Goal: Transaction & Acquisition: Book appointment/travel/reservation

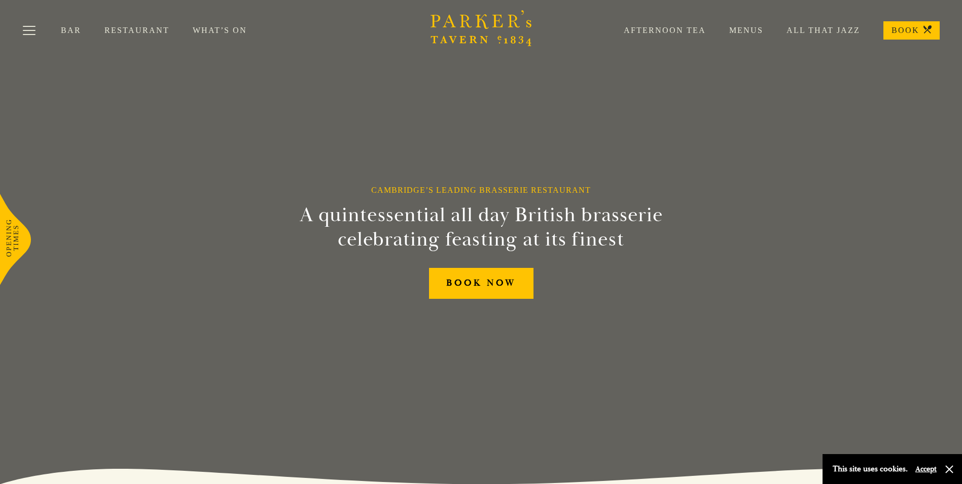
click at [753, 33] on link "Menus" at bounding box center [734, 30] width 57 height 10
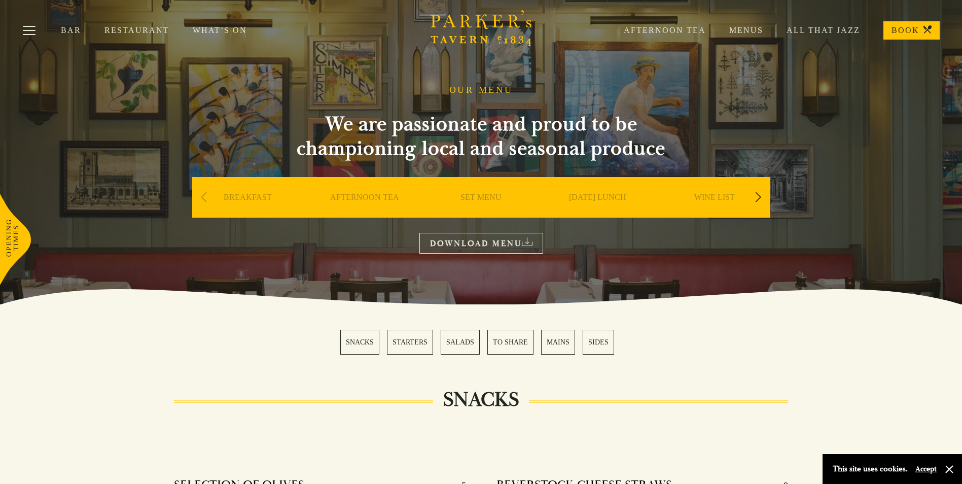
click at [486, 202] on link "SET MENU" at bounding box center [480, 212] width 41 height 41
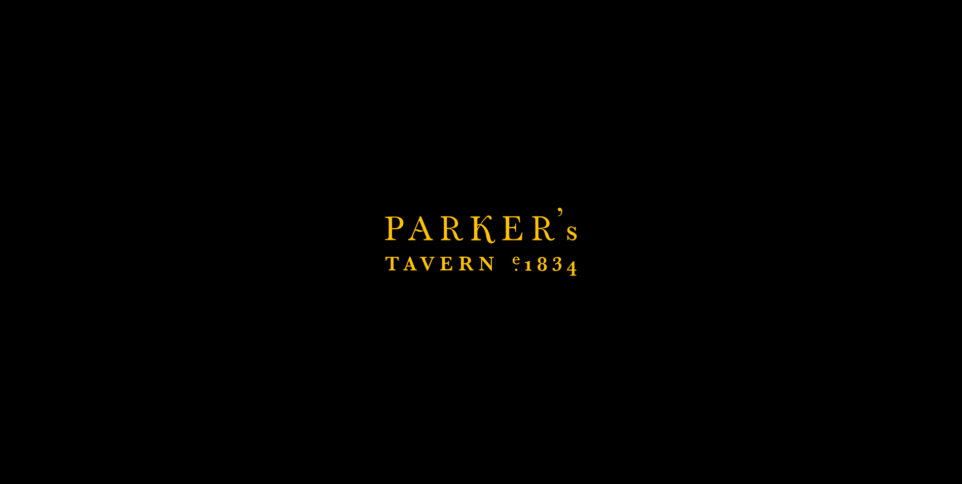
scroll to position [152, 0]
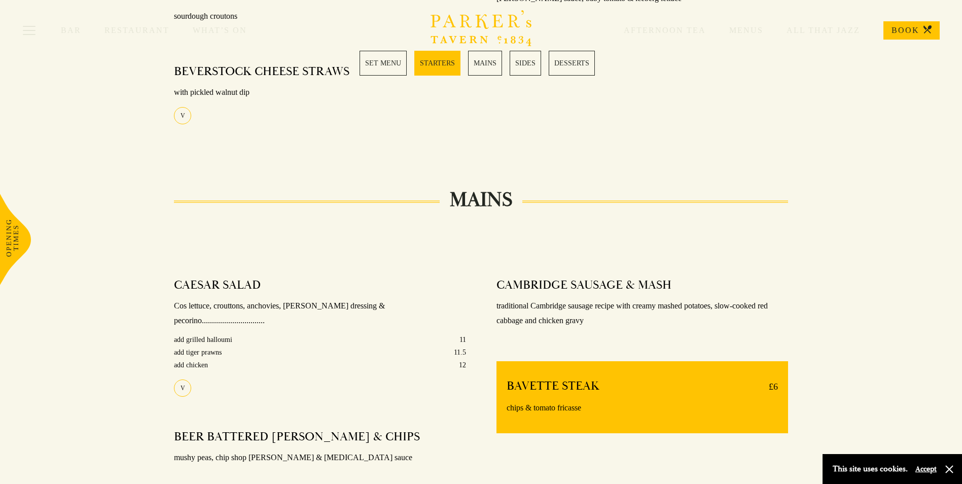
scroll to position [507, 0]
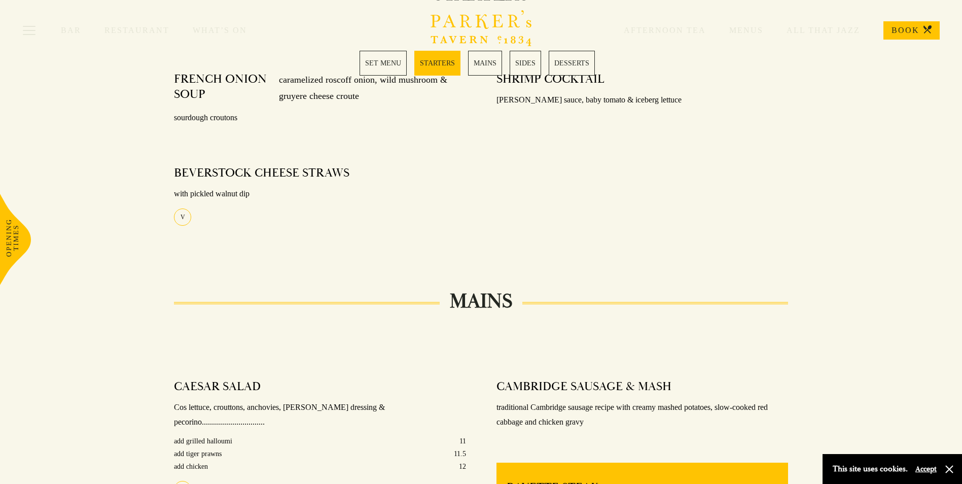
click at [473, 63] on link "MAINS" at bounding box center [485, 63] width 34 height 25
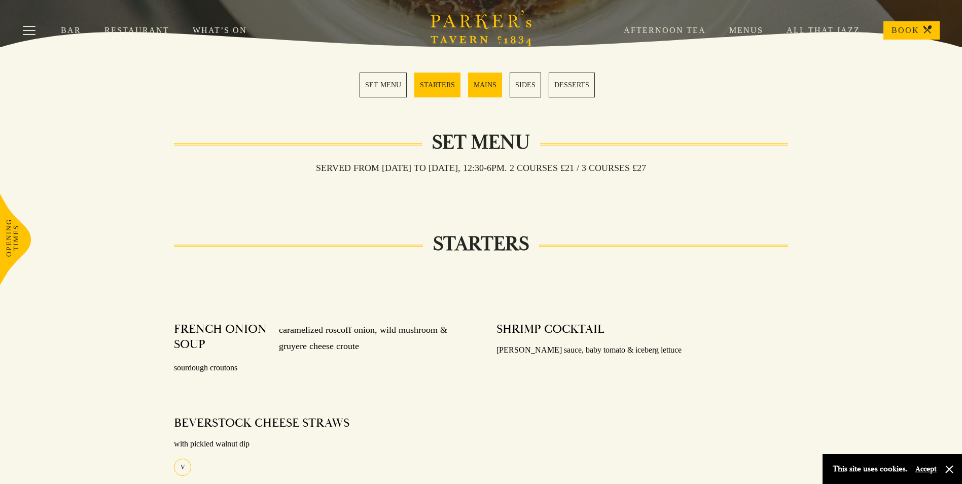
scroll to position [98, 0]
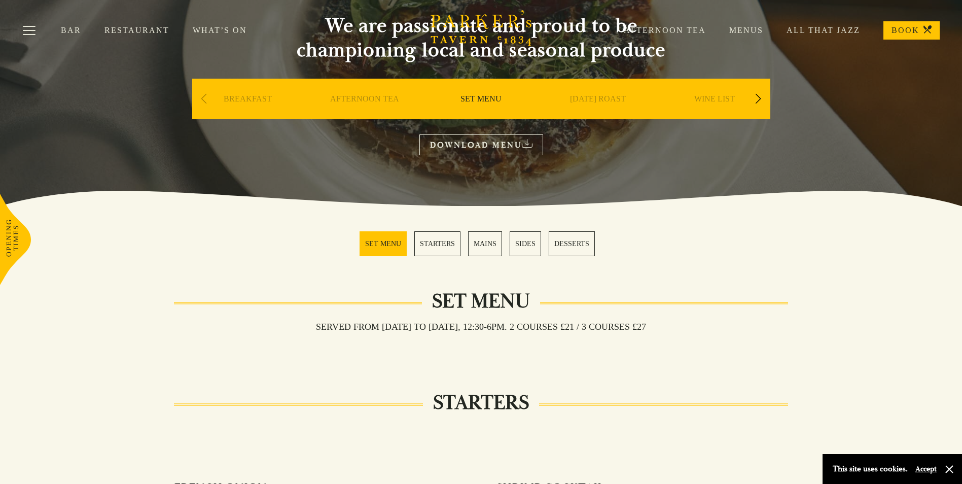
click at [755, 97] on div "Next slide" at bounding box center [758, 99] width 14 height 22
click at [594, 98] on link "A LA CARTE" at bounding box center [597, 114] width 47 height 41
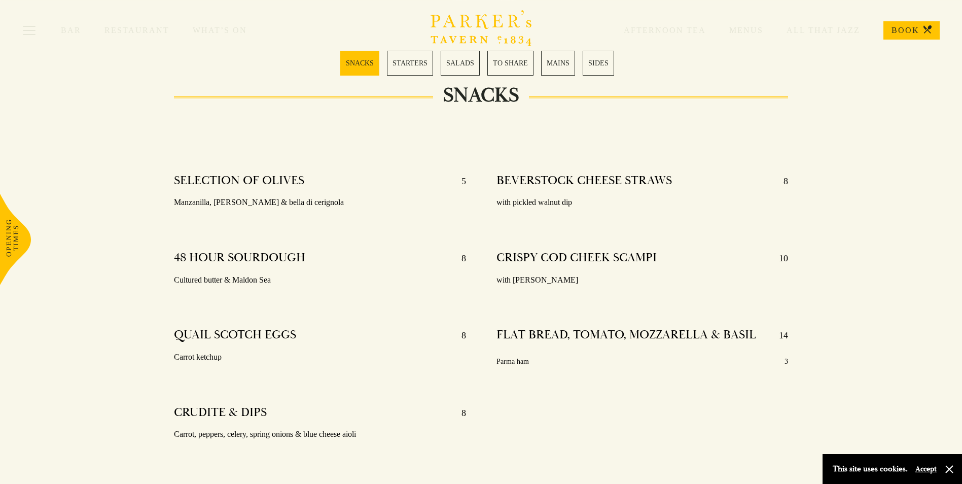
click at [413, 66] on link "STARTERS" at bounding box center [410, 63] width 46 height 25
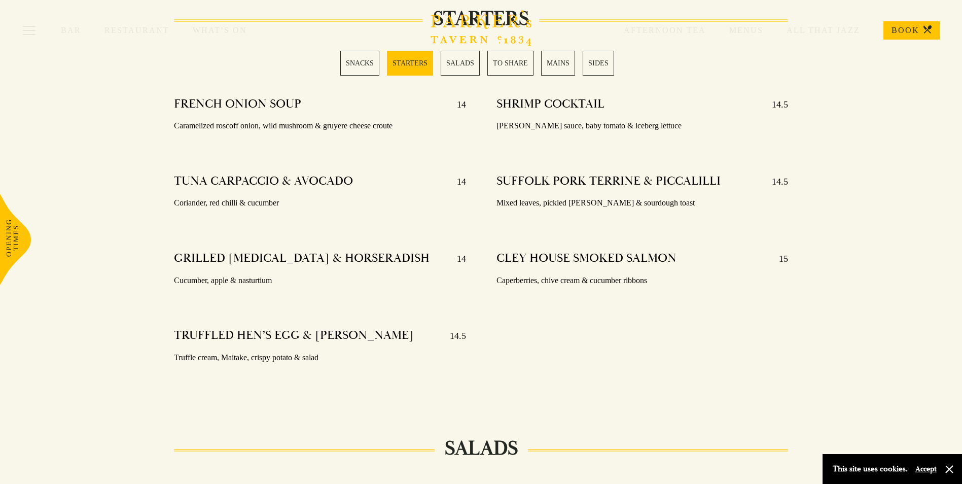
scroll to position [834, 0]
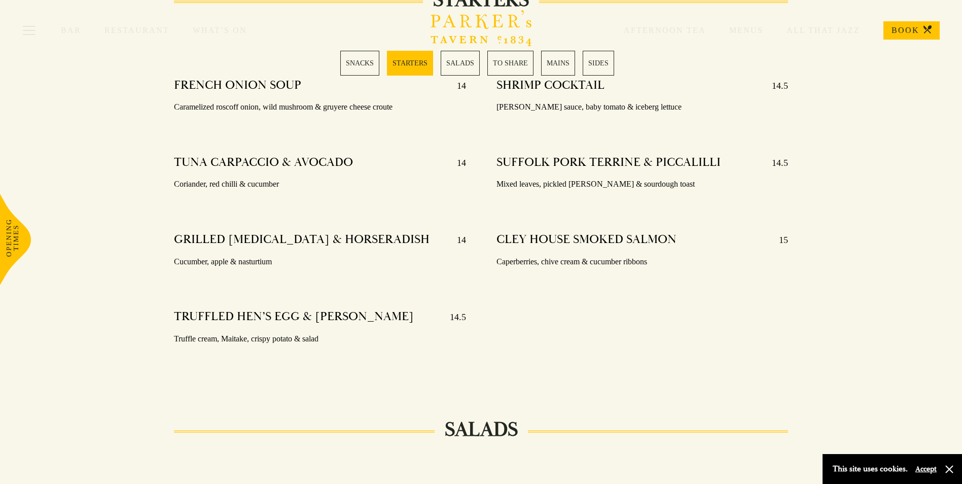
click at [339, 59] on div "Bar Restaurant What’s On Afternoon Tea Menus All That Jazz BOOK" at bounding box center [481, 30] width 962 height 61
click at [352, 59] on div "Bar Restaurant What’s On Afternoon Tea Menus All That Jazz BOOK" at bounding box center [481, 30] width 962 height 61
click at [363, 62] on link "SNACKS" at bounding box center [359, 63] width 39 height 25
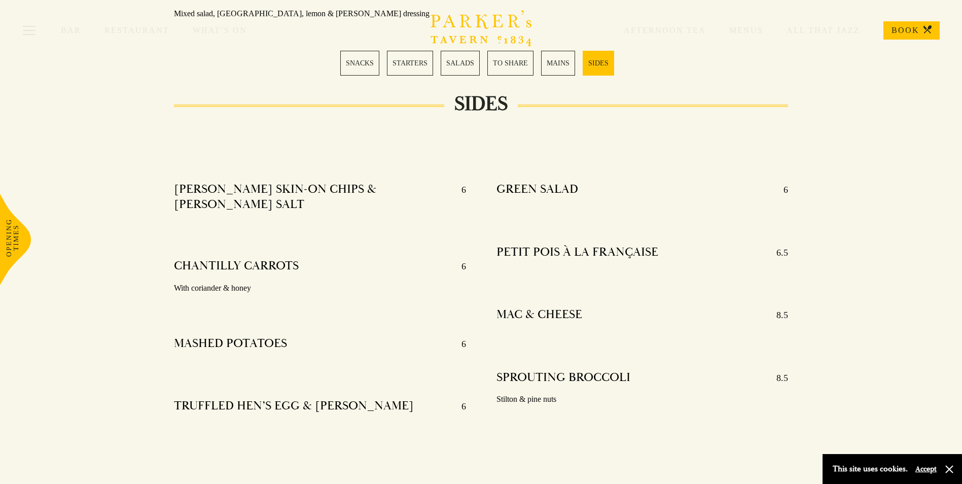
scroll to position [2427, 0]
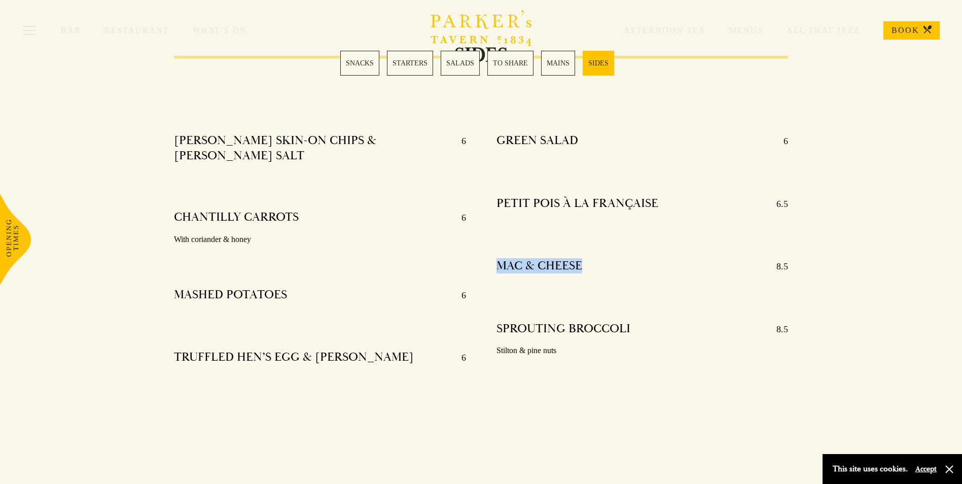
drag, startPoint x: 582, startPoint y: 250, endPoint x: 482, endPoint y: 251, distance: 100.4
click at [482, 251] on div "GREEN SALAD 6 PETIT POIS À LA FRANÇAISE 6.5 MAC & CHEESE 8.5 SPROUTING BROCCOLI…" at bounding box center [642, 265] width 322 height 279
drag, startPoint x: 302, startPoint y: 258, endPoint x: 138, endPoint y: 255, distance: 163.7
click at [138, 255] on div "SIDES [PERSON_NAME] SKIN-ON CHIPS & [PERSON_NAME] SALT 6 CHANTILLY CARROTS 6 Wi…" at bounding box center [481, 230] width 710 height 349
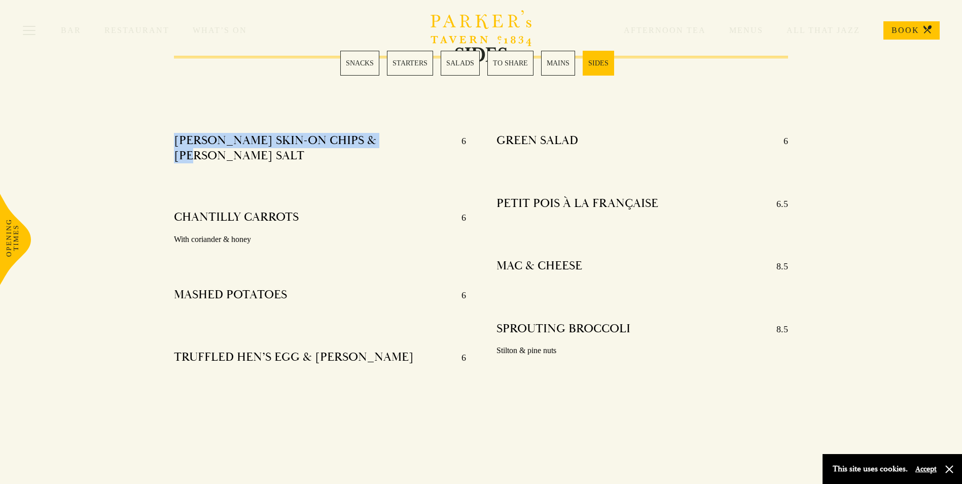
drag, startPoint x: 410, startPoint y: 128, endPoint x: 91, endPoint y: 133, distance: 318.4
click at [91, 133] on div "SIDES KOFFMAN SKIN-ON CHIPS & DILL SALT 6 CHANTILLY CARROTS 6 With coriander & …" at bounding box center [481, 230] width 962 height 349
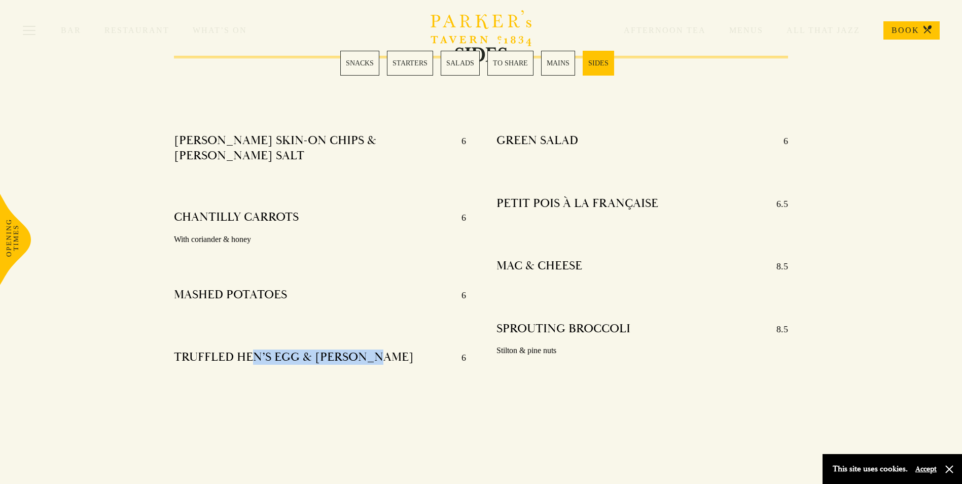
drag, startPoint x: 404, startPoint y: 323, endPoint x: 256, endPoint y: 335, distance: 148.4
click at [256, 349] on div "TRUFFLED HEN’S EGG & SOURDOUGH 6" at bounding box center [319, 357] width 291 height 16
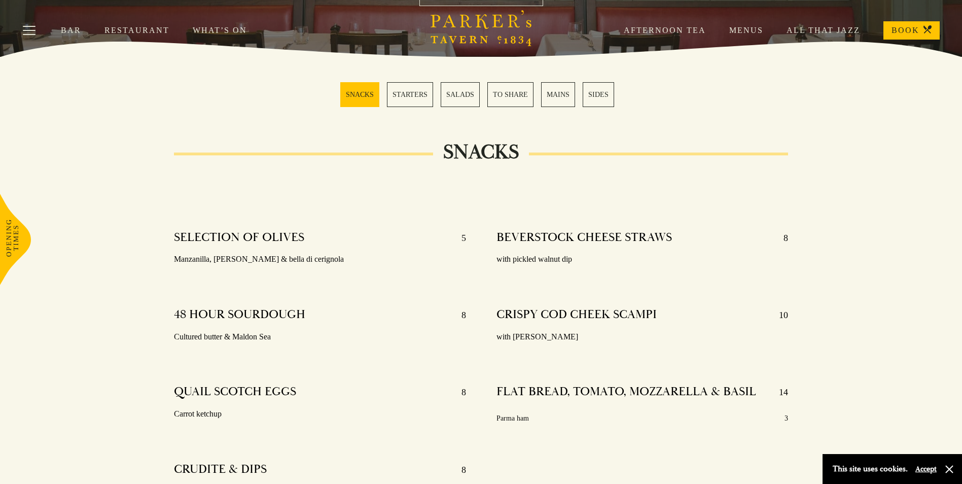
scroll to position [0, 0]
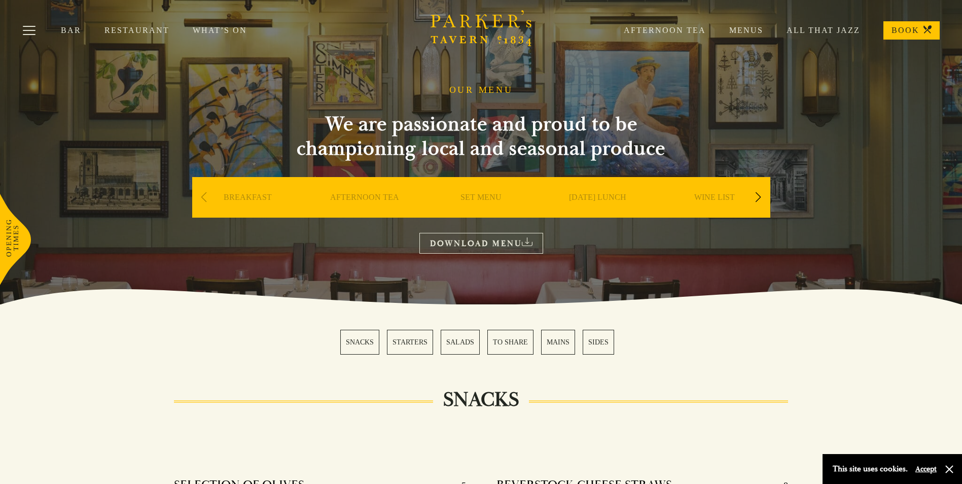
click at [759, 199] on div "Next slide" at bounding box center [758, 197] width 14 height 22
click at [603, 197] on link "DESSERT" at bounding box center [597, 212] width 35 height 41
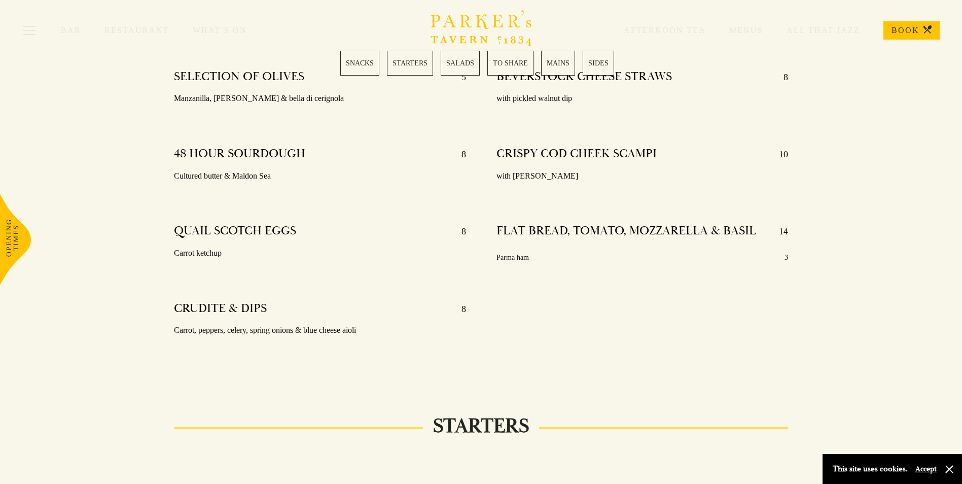
scroll to position [355, 0]
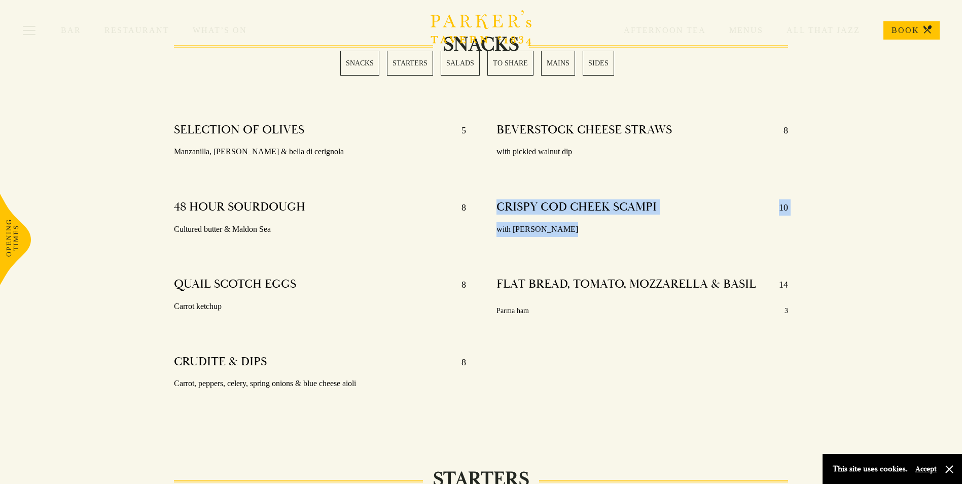
drag, startPoint x: 569, startPoint y: 227, endPoint x: 498, endPoint y: 197, distance: 77.5
click at [498, 197] on div "CRISPY COD CHEEK SCAMPI 10 with parsley aioli" at bounding box center [641, 218] width 291 height 52
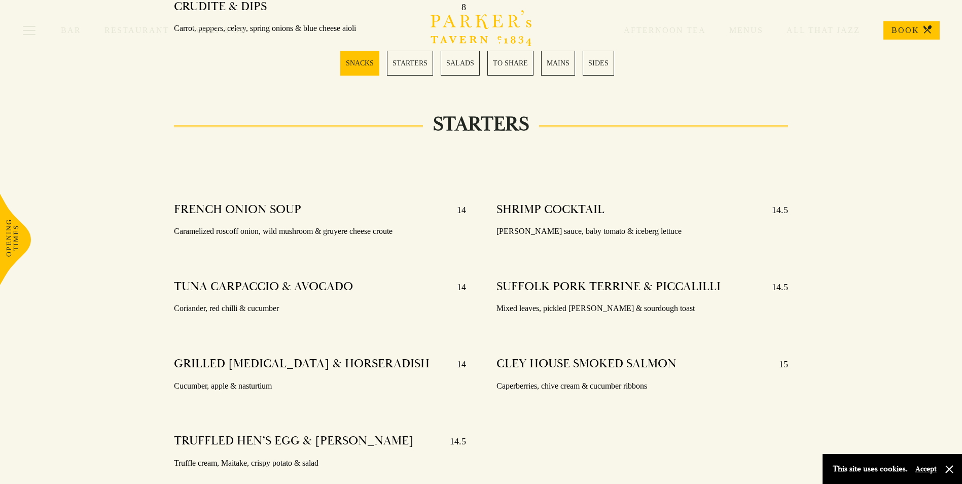
scroll to position [760, 0]
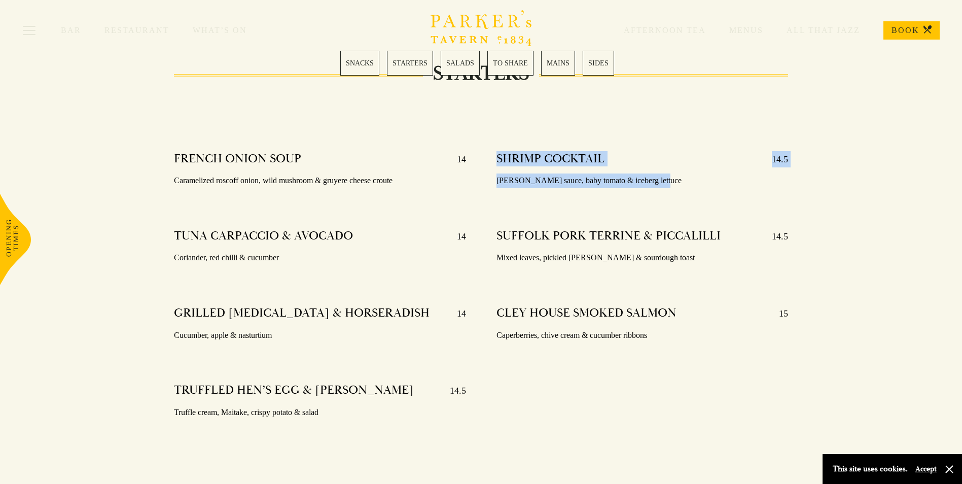
drag, startPoint x: 671, startPoint y: 177, endPoint x: 493, endPoint y: 152, distance: 179.1
click at [493, 152] on div "SHRIMP COCKTAIL 14.5 Marie rose sauce, baby tomato & iceberg lettuce SUFFOLK PO…" at bounding box center [642, 298] width 322 height 309
click at [671, 356] on div "SHRIMP COCKTAIL 14.5 Marie rose sauce, baby tomato & iceberg lettuce SUFFOLK PO…" at bounding box center [642, 298] width 322 height 309
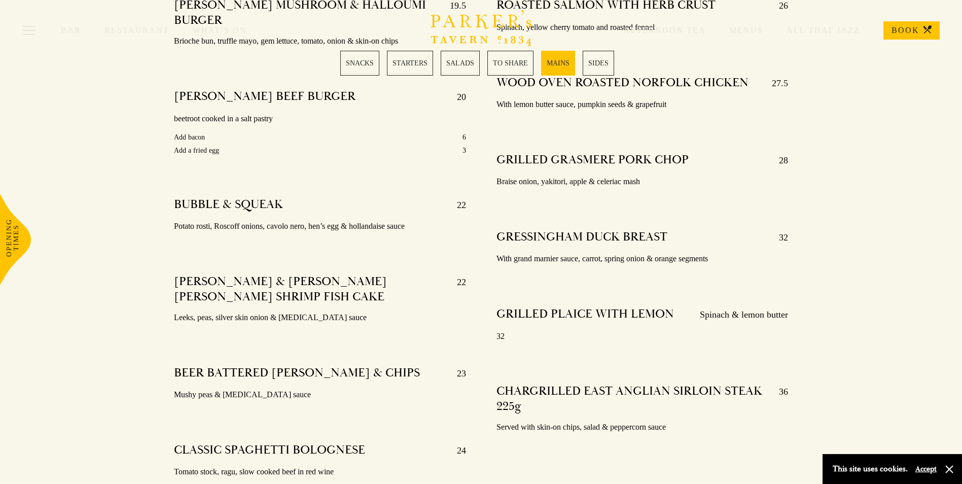
scroll to position [1825, 0]
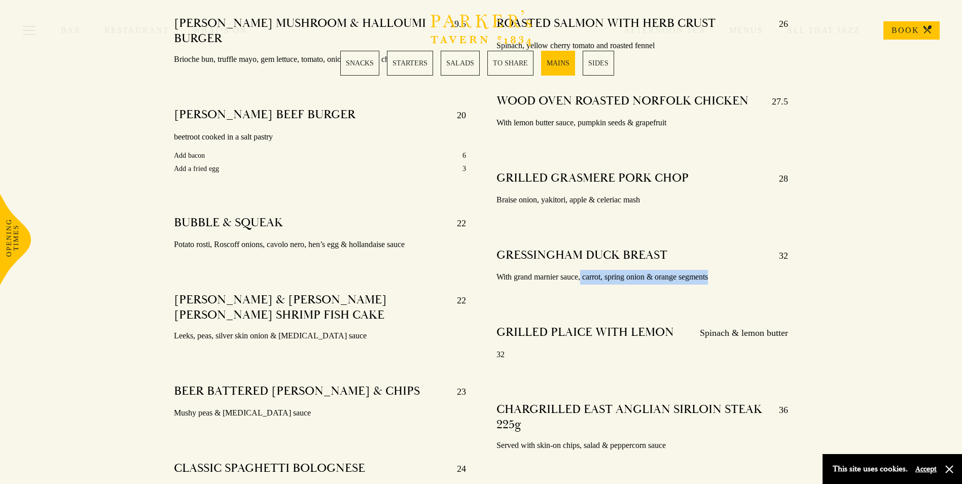
drag, startPoint x: 744, startPoint y: 290, endPoint x: 582, endPoint y: 283, distance: 161.8
click at [582, 283] on div "GRESSINGHAM DUCK BREAST 32 With grand marnier sauce, carrot, spring onion & ora…" at bounding box center [641, 266] width 291 height 52
click at [751, 284] on div at bounding box center [641, 288] width 291 height 8
drag, startPoint x: 712, startPoint y: 277, endPoint x: 719, endPoint y: 272, distance: 9.1
click at [719, 272] on p "With grand marnier sauce, carrot, spring onion & orange segments" at bounding box center [641, 277] width 291 height 15
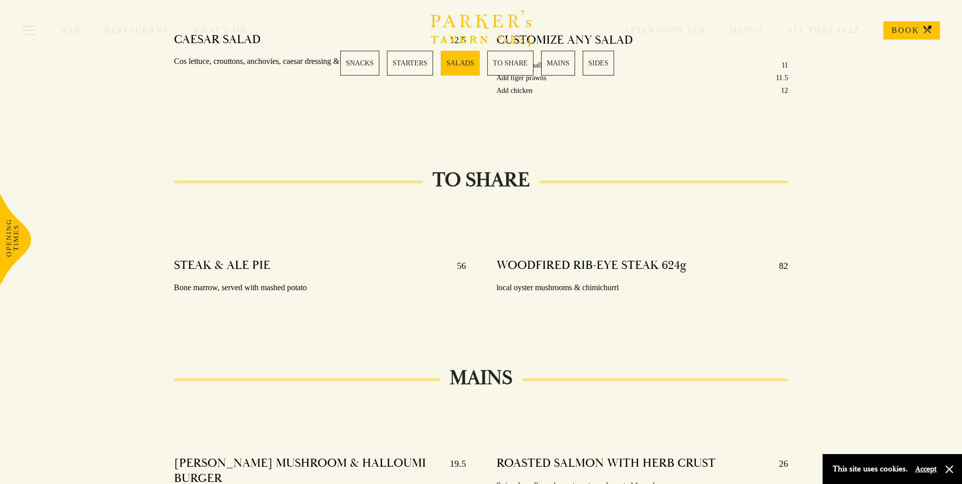
scroll to position [1369, 0]
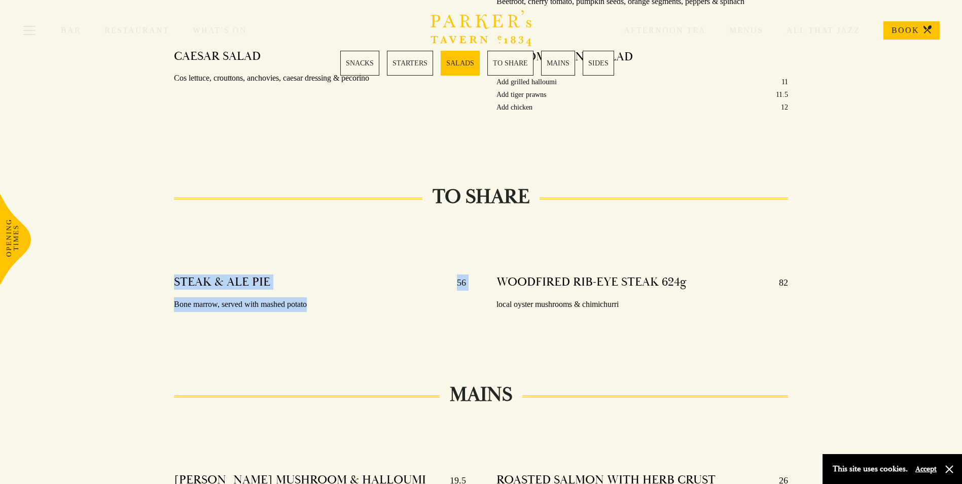
drag, startPoint x: 321, startPoint y: 304, endPoint x: 153, endPoint y: 280, distance: 170.0
click at [153, 280] on div "TO SHARE STEAK & ALE PIE 56 Bone marrow, served with mashed potato WOODFIRED RI…" at bounding box center [481, 270] width 710 height 147
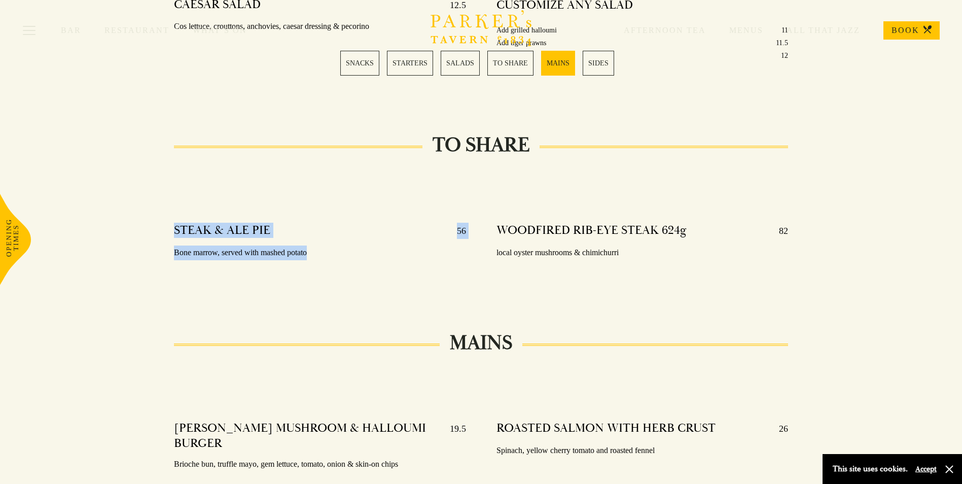
scroll to position [1470, 0]
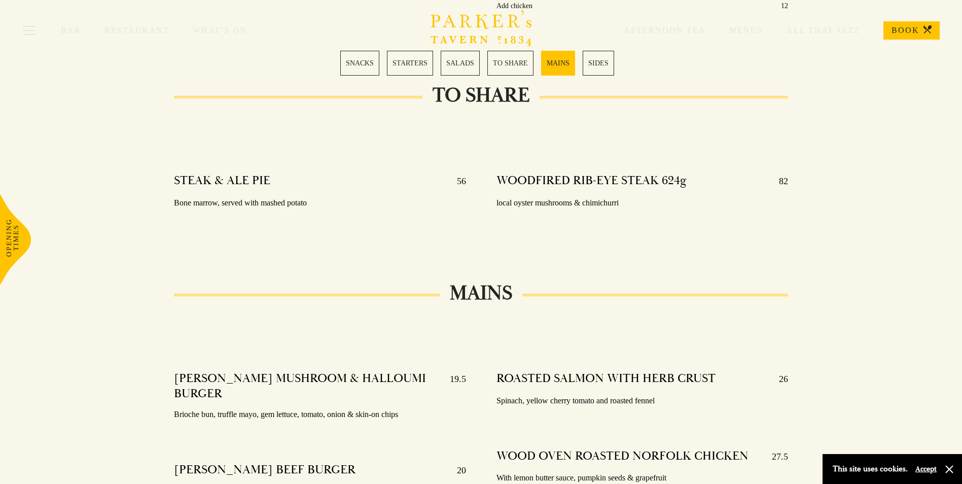
click at [479, 329] on div at bounding box center [480, 329] width 613 height 8
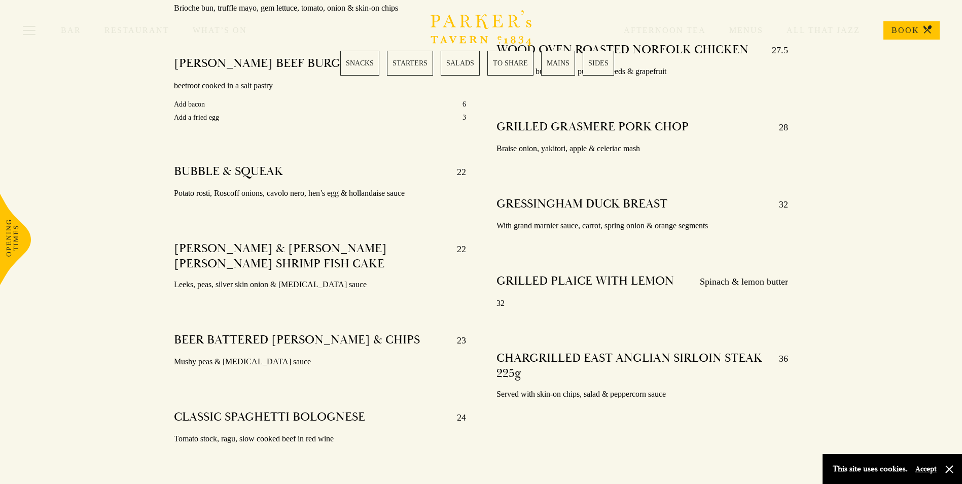
scroll to position [1875, 0]
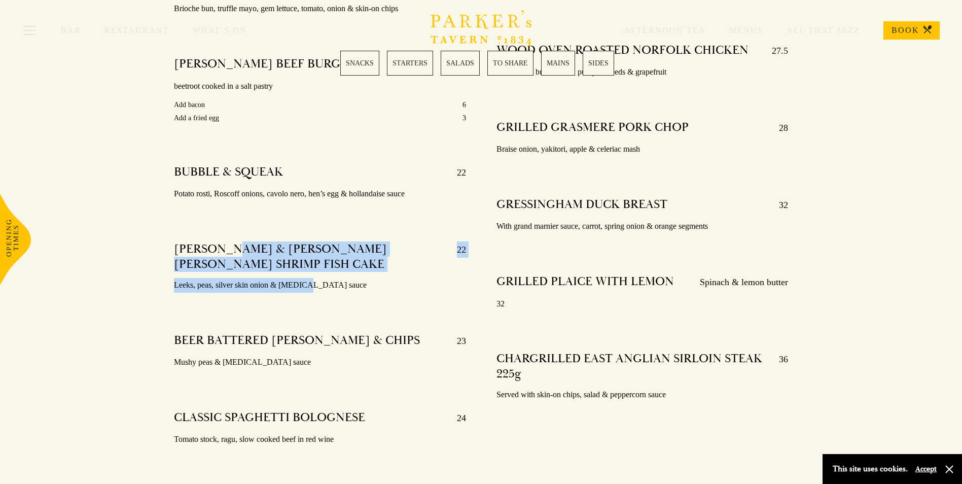
drag, startPoint x: 301, startPoint y: 265, endPoint x: 238, endPoint y: 234, distance: 69.8
click at [238, 234] on div "HAKE & KING’S LYNN BROWN SHRIMP FISH CAKE 22 Leeks, peas, silver skin onion & t…" at bounding box center [319, 267] width 291 height 66
drag, startPoint x: 238, startPoint y: 234, endPoint x: 169, endPoint y: 232, distance: 68.5
click at [169, 232] on div "PARKER’S MUSHROOM & HALLOUMI BURGER 19.5 Brioche bun, truffle mayo, gem lettuce…" at bounding box center [320, 257] width 322 height 599
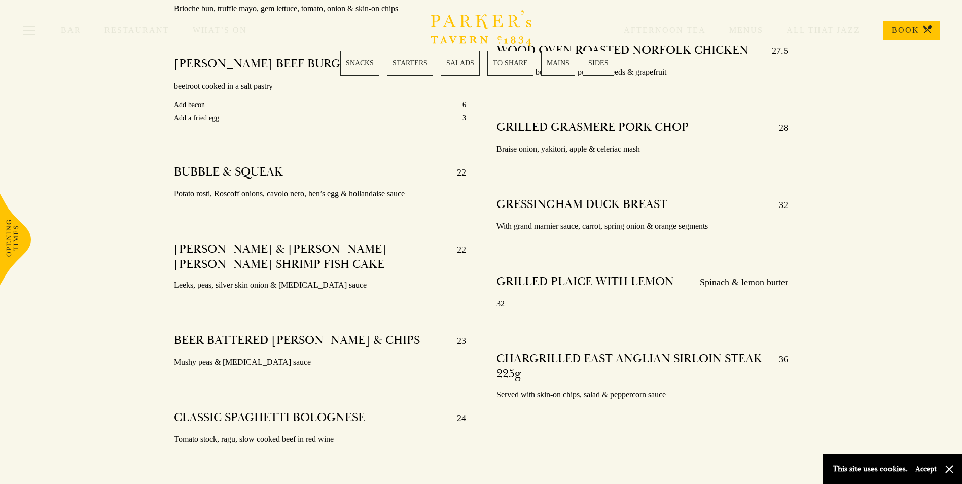
click at [592, 268] on div "GRILLED PLAICE WITH LEMON Spinach & lemon butter 32" at bounding box center [641, 293] width 291 height 52
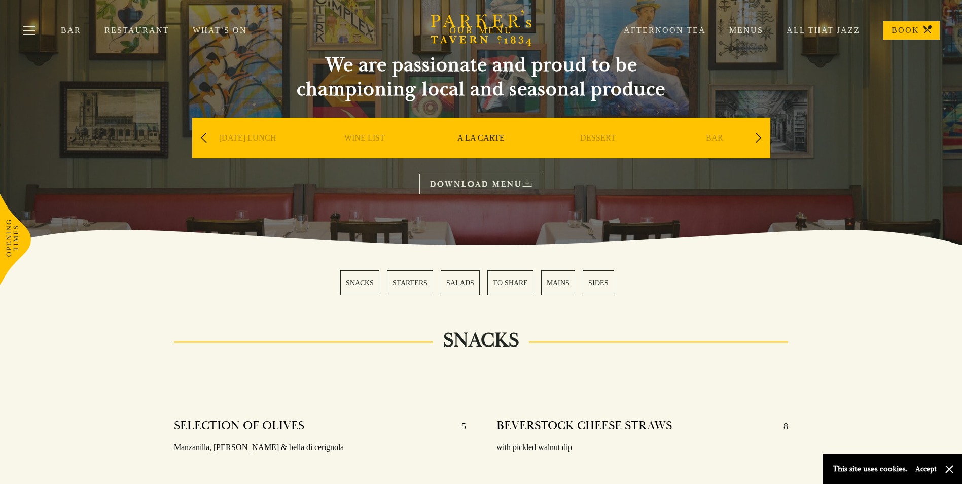
scroll to position [0, 0]
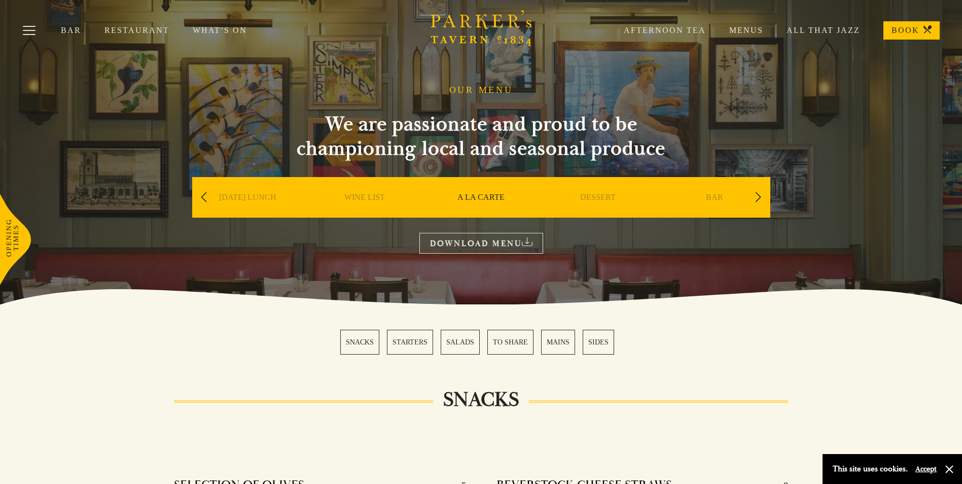
click at [358, 198] on link "WINE LIST" at bounding box center [364, 212] width 41 height 41
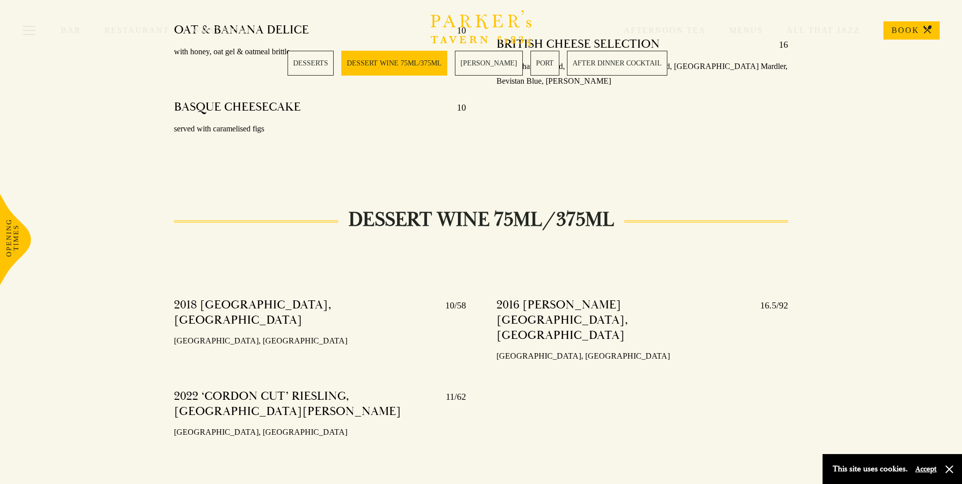
scroll to position [608, 0]
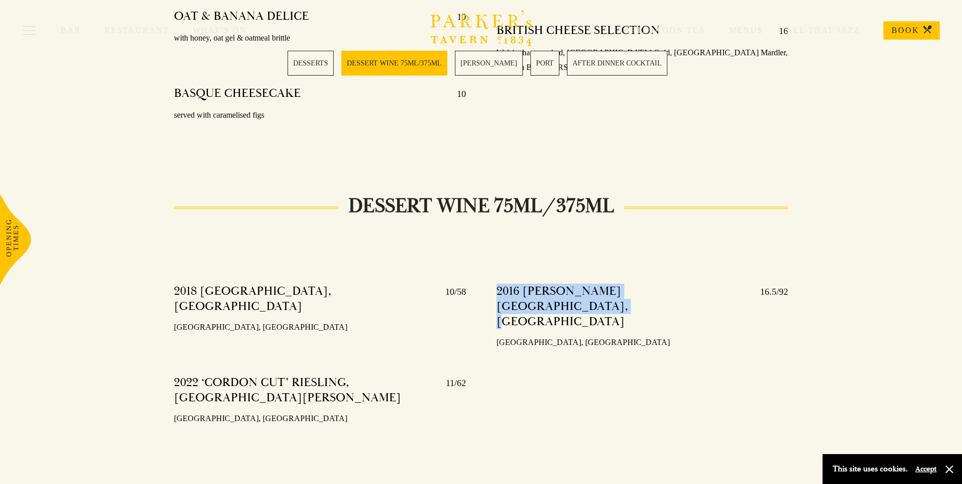
drag, startPoint x: 556, startPoint y: 308, endPoint x: 492, endPoint y: 281, distance: 69.8
click at [492, 281] on div "2016 VIN SANTO DI CARMIGNANO, CAPEZZANA 16.5/92 Tuscany, Italy" at bounding box center [642, 367] width 322 height 182
drag, startPoint x: 492, startPoint y: 281, endPoint x: 521, endPoint y: 297, distance: 32.7
click at [521, 297] on h4 "2016 VIN SANTO DI CARMIGNANO, CAPEZZANA" at bounding box center [622, 306] width 253 height 46
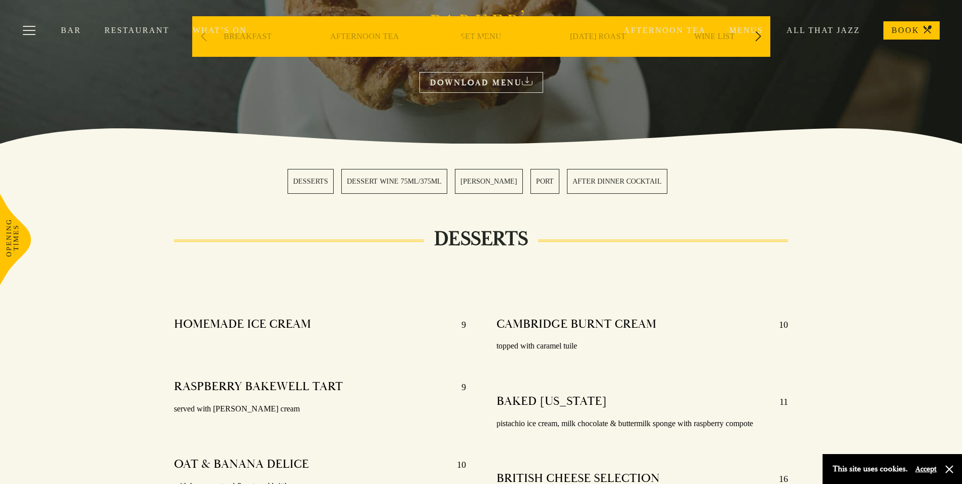
scroll to position [0, 0]
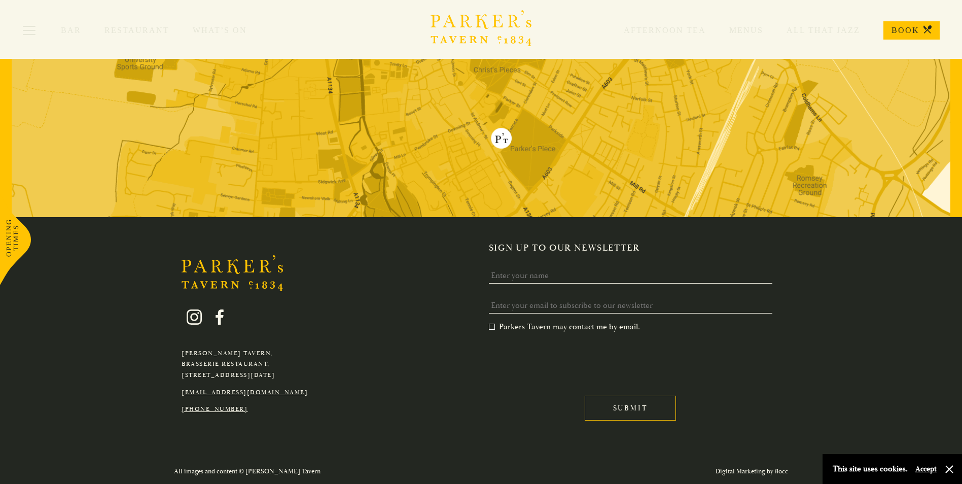
scroll to position [139, 0]
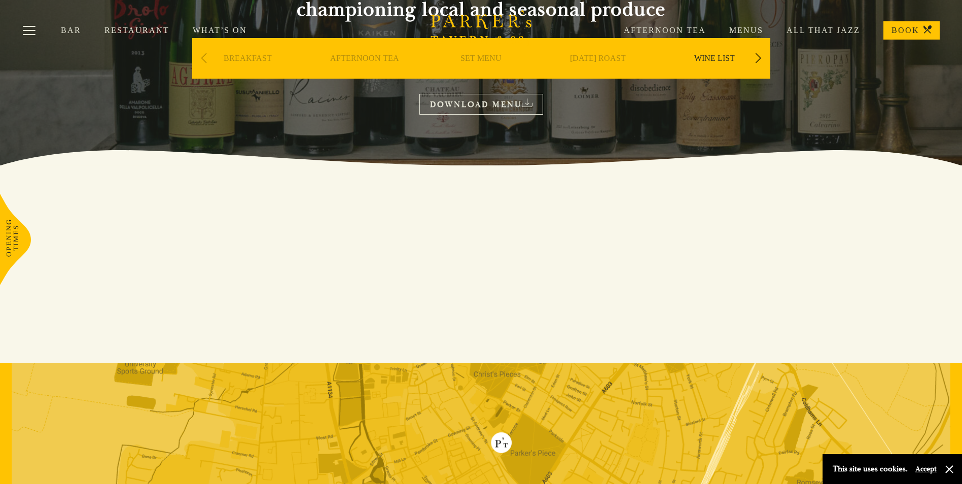
click at [490, 106] on link "DOWNLOAD MENU" at bounding box center [481, 104] width 124 height 21
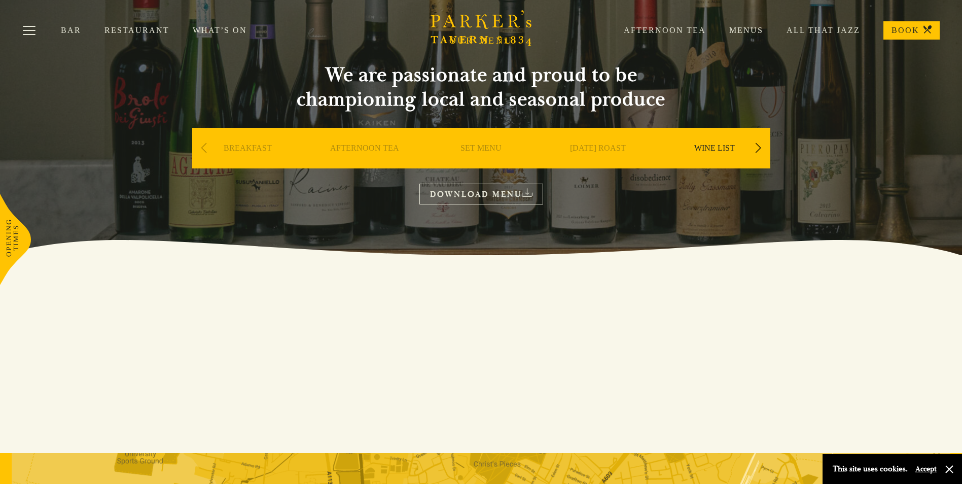
scroll to position [0, 0]
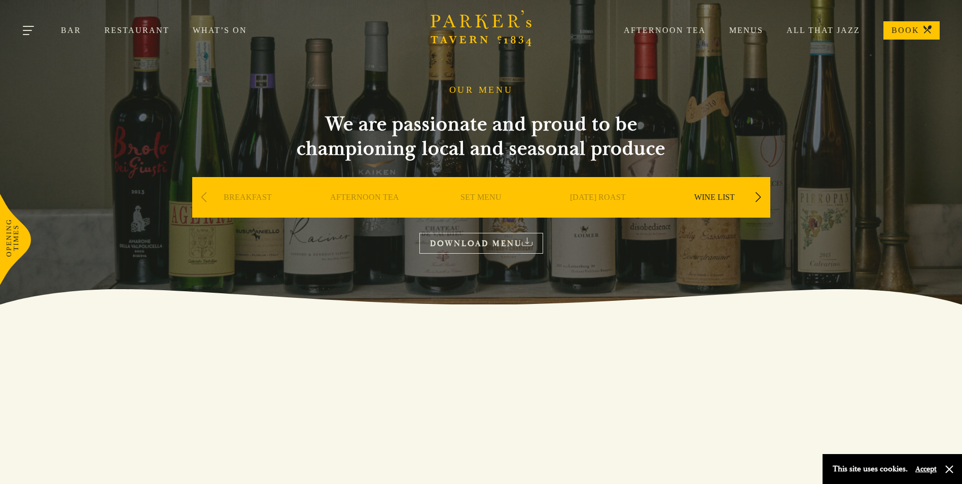
click at [35, 26] on button "Toggle navigation" at bounding box center [29, 32] width 43 height 43
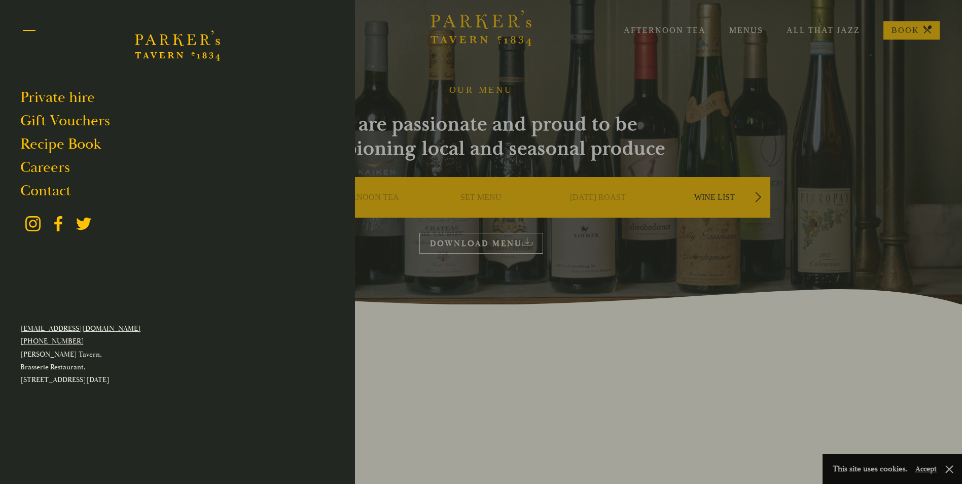
click at [25, 32] on button "Toggle navigation" at bounding box center [29, 32] width 43 height 43
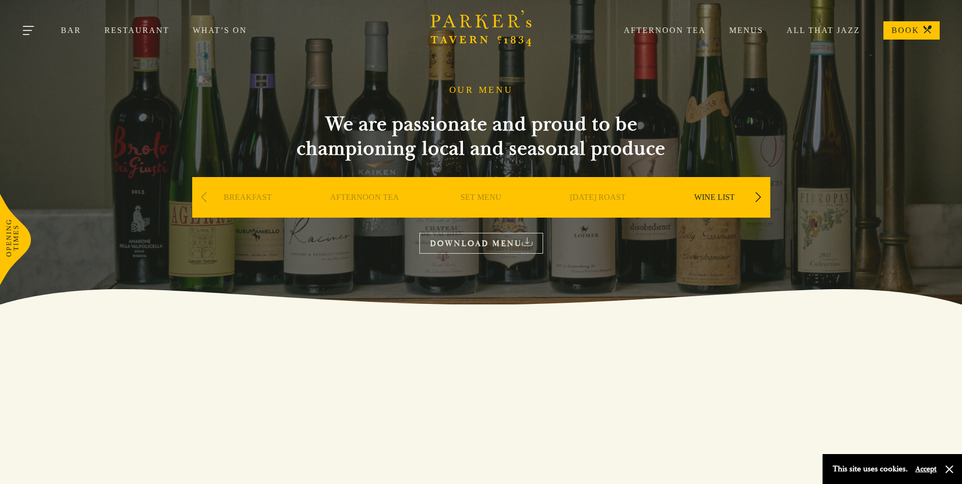
click at [26, 31] on button "Toggle navigation" at bounding box center [29, 32] width 43 height 43
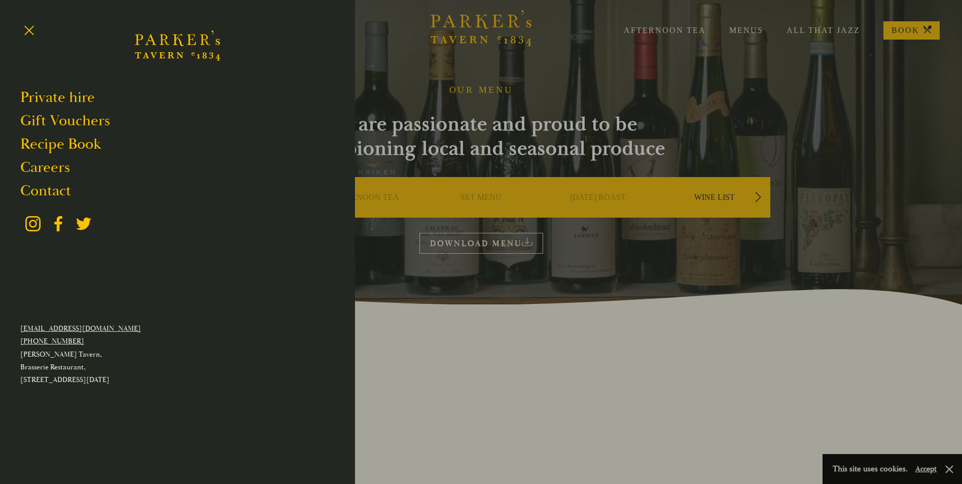
click at [143, 61] on icon "Brasserie Restaurant [GEOGRAPHIC_DATA] | [PERSON_NAME] Tavern Cambridge [PERSON…" at bounding box center [177, 45] width 85 height 61
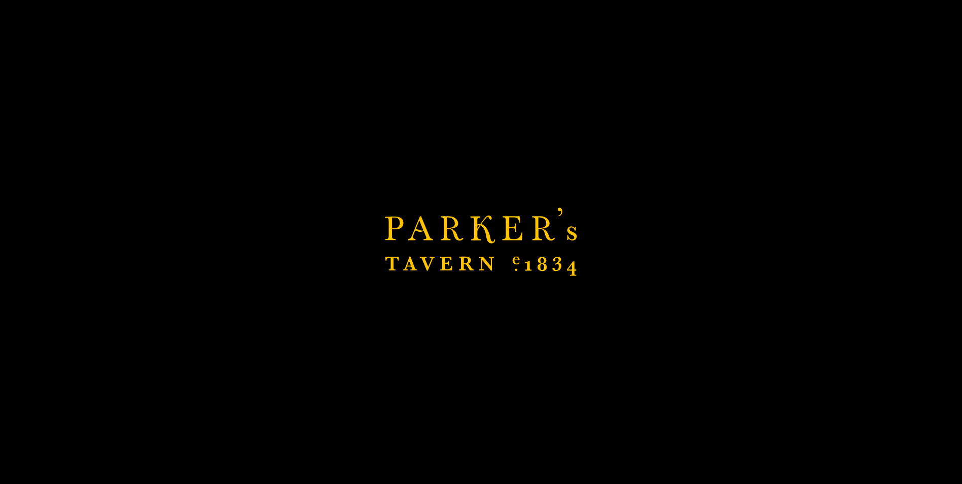
scroll to position [203, 0]
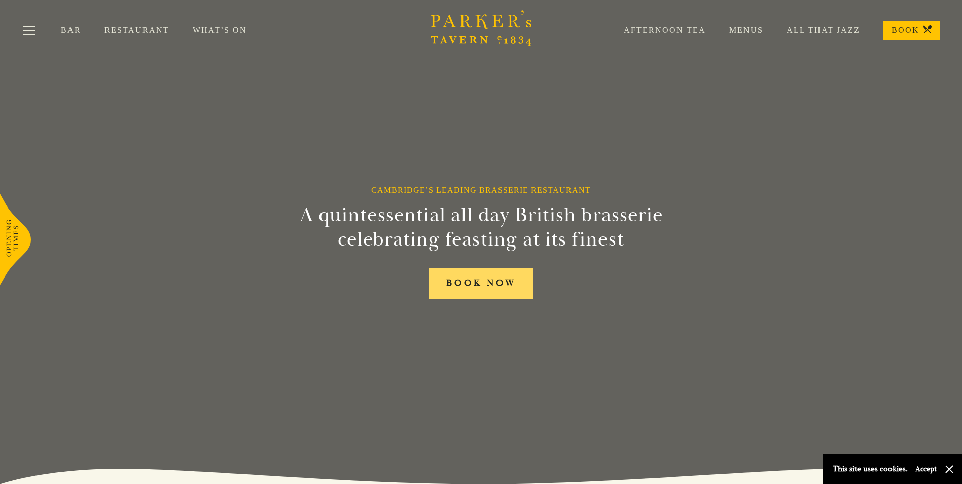
click at [508, 283] on link "BOOK NOW" at bounding box center [481, 283] width 104 height 31
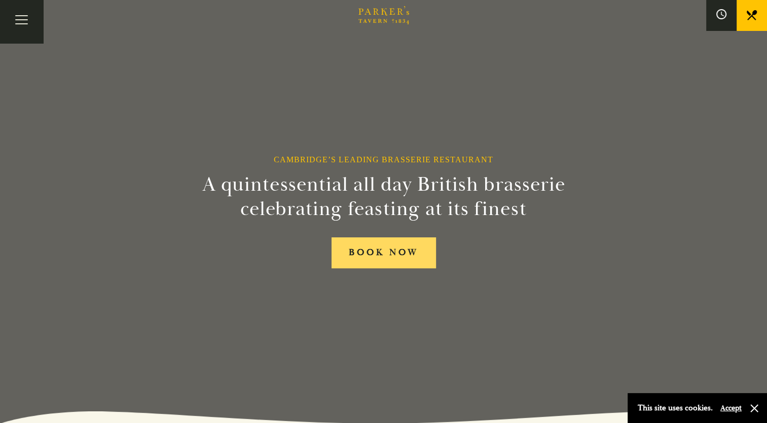
click at [413, 263] on link "BOOK NOW" at bounding box center [384, 252] width 104 height 31
click at [24, 9] on button "Toggle navigation" at bounding box center [21, 21] width 43 height 43
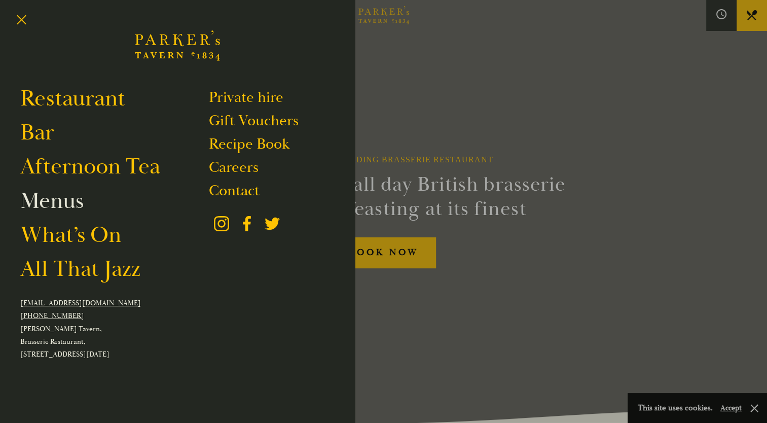
click at [70, 205] on link "Menus" at bounding box center [51, 201] width 63 height 28
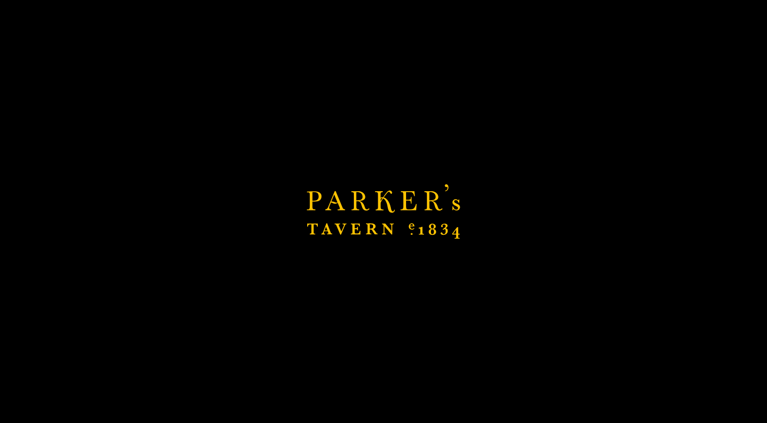
scroll to position [101, 0]
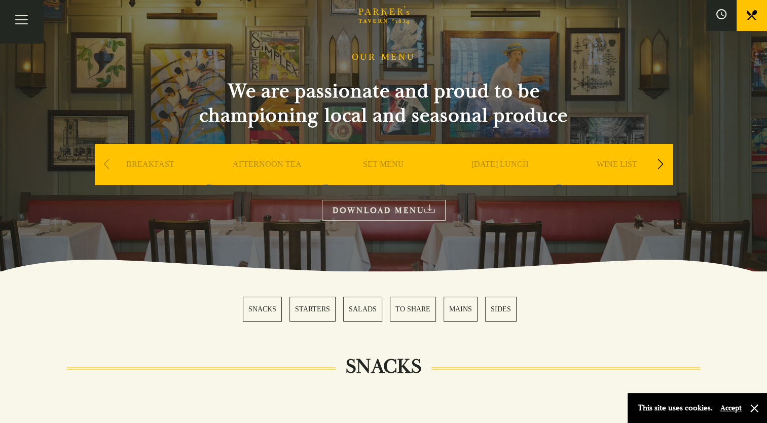
scroll to position [51, 0]
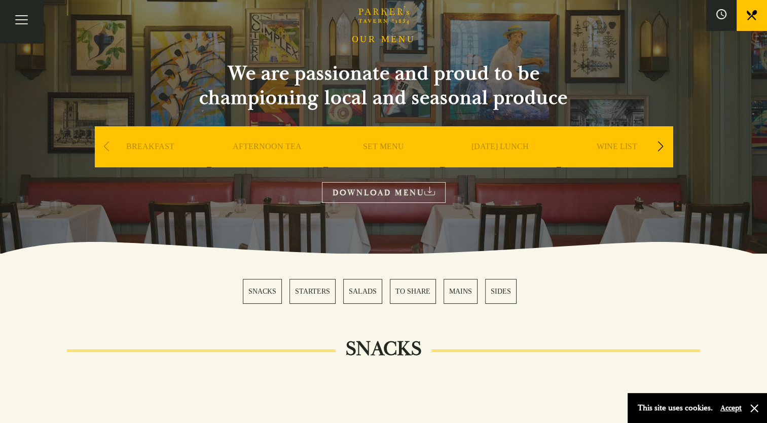
click at [661, 149] on div "Next slide" at bounding box center [661, 146] width 14 height 22
click at [617, 144] on link "A LA CARTE" at bounding box center [616, 161] width 47 height 41
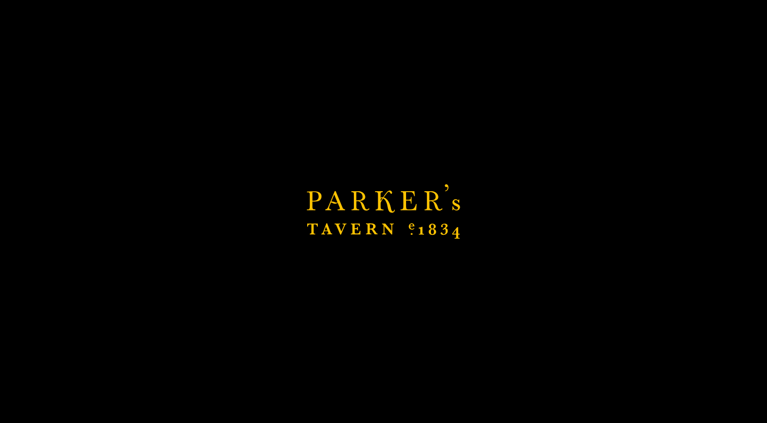
scroll to position [69, 0]
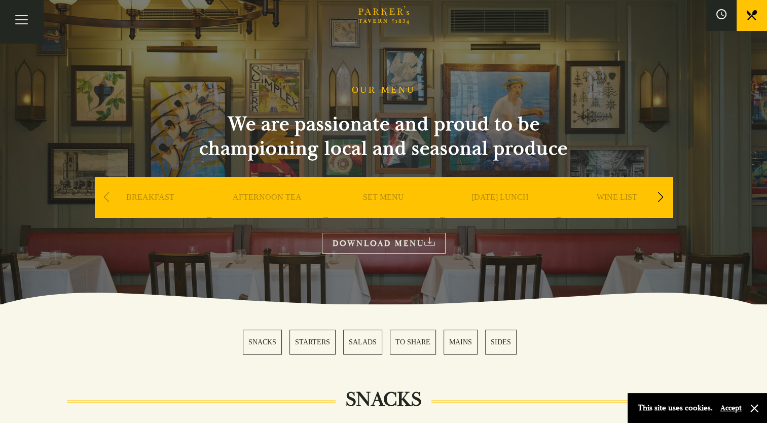
click at [388, 245] on link "DOWNLOAD MENU" at bounding box center [384, 243] width 124 height 21
